Goal: Information Seeking & Learning: Learn about a topic

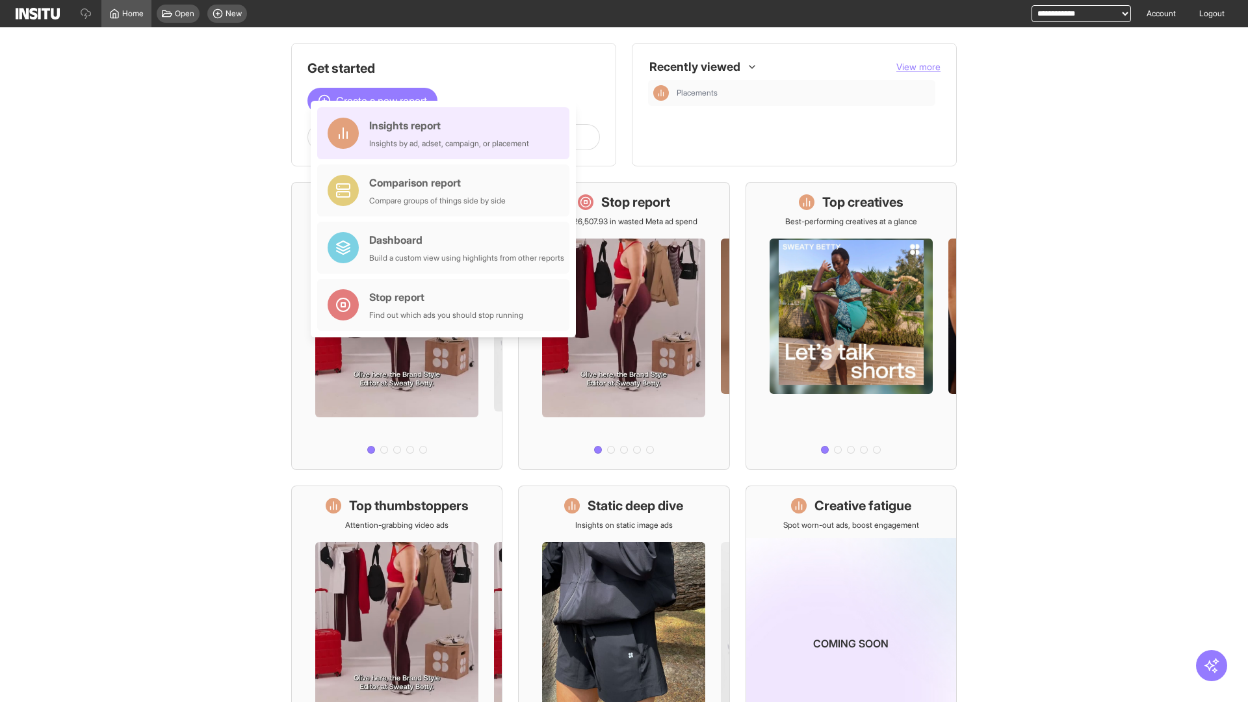
click at [446, 133] on div "Insights report Insights by ad, adset, campaign, or placement" at bounding box center [449, 133] width 160 height 31
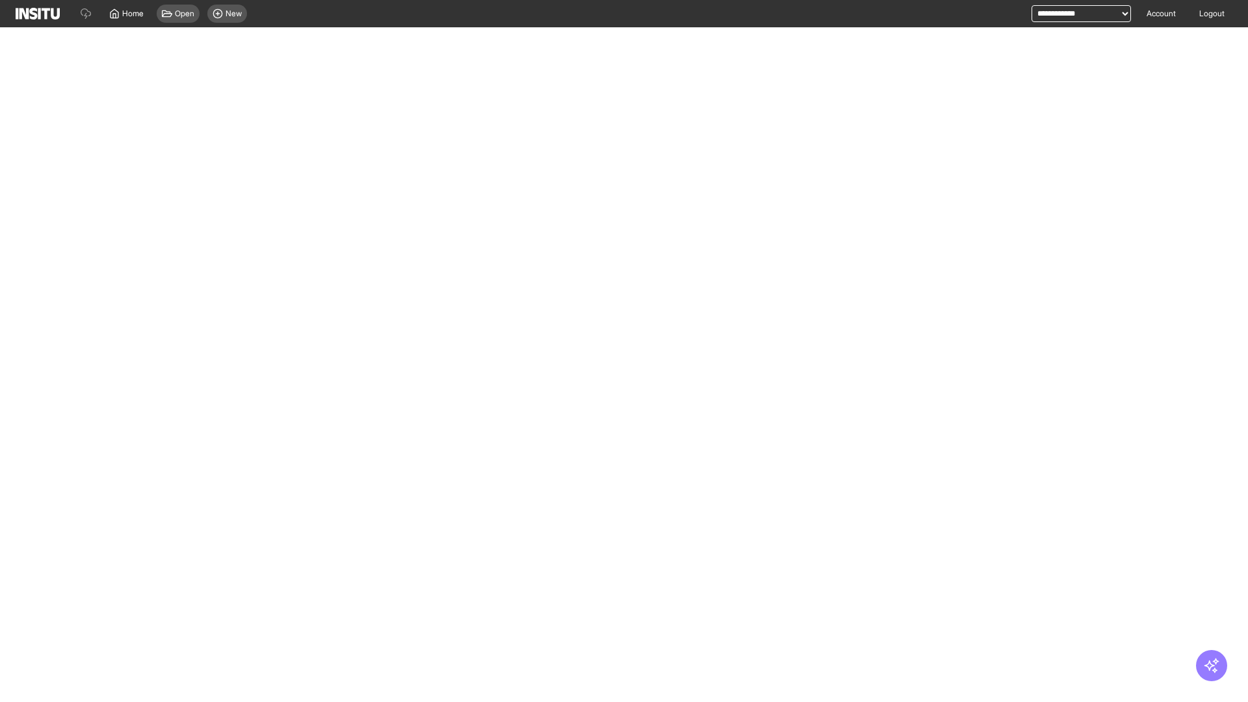
select select "**"
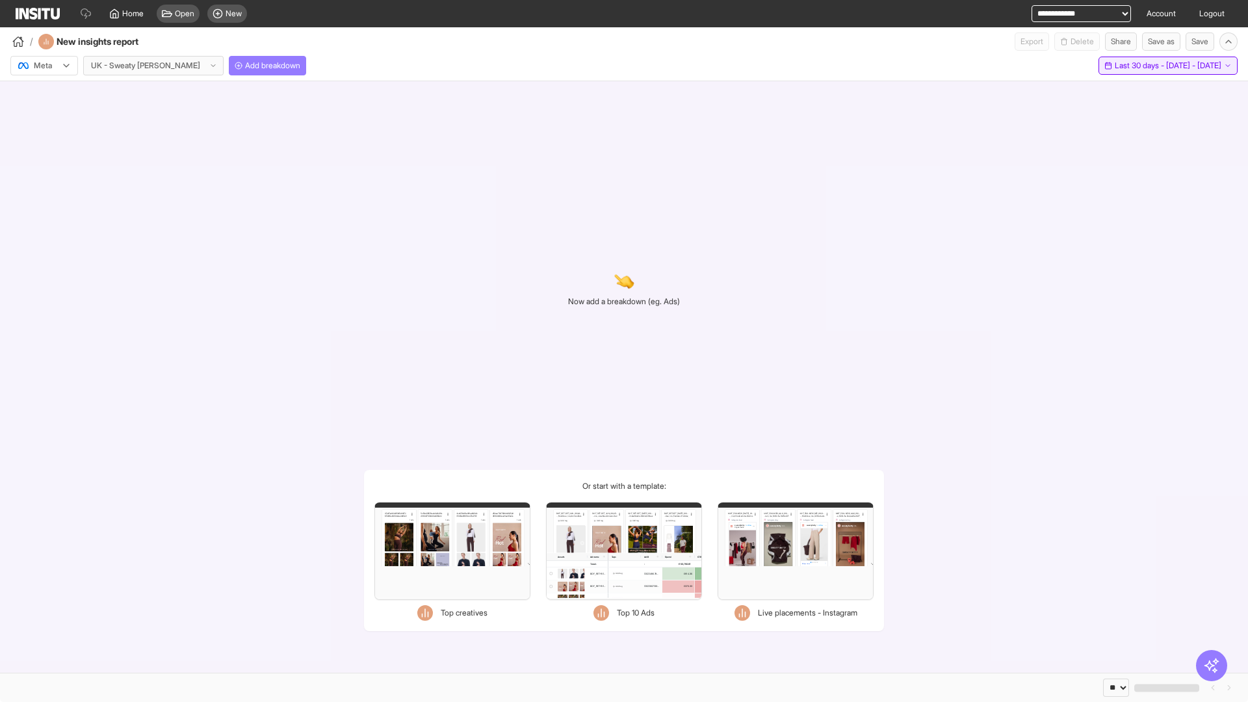
click at [1142, 66] on span "Last 30 days - [DATE] - [DATE]" at bounding box center [1167, 65] width 107 height 10
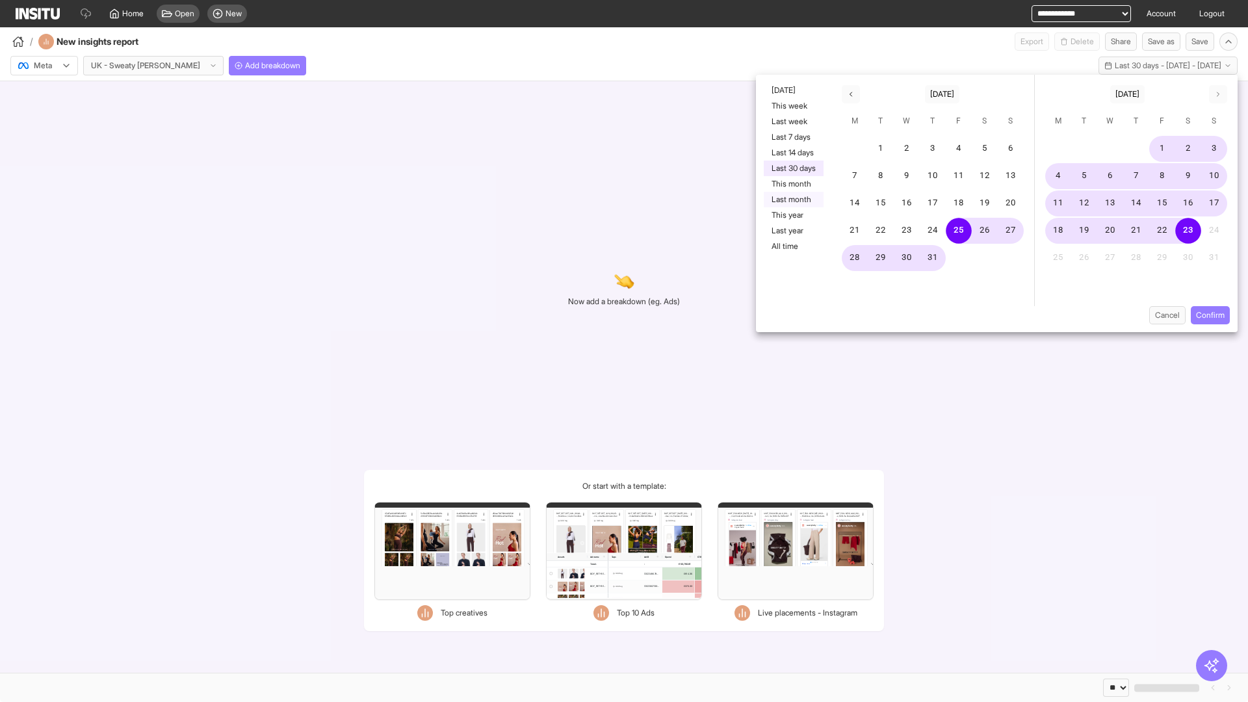
click at [792, 199] on button "Last month" at bounding box center [793, 200] width 60 height 16
